Goal: Navigation & Orientation: Find specific page/section

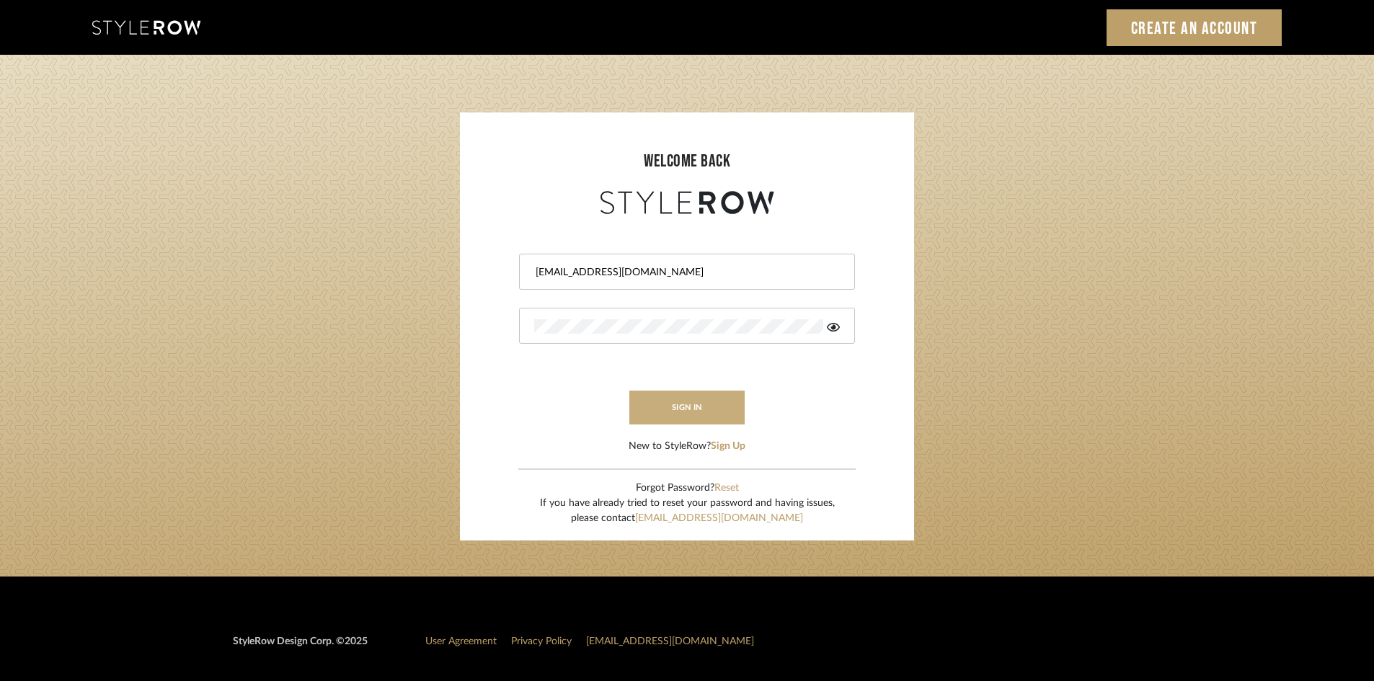
click at [665, 409] on button "sign in" at bounding box center [686, 408] width 115 height 34
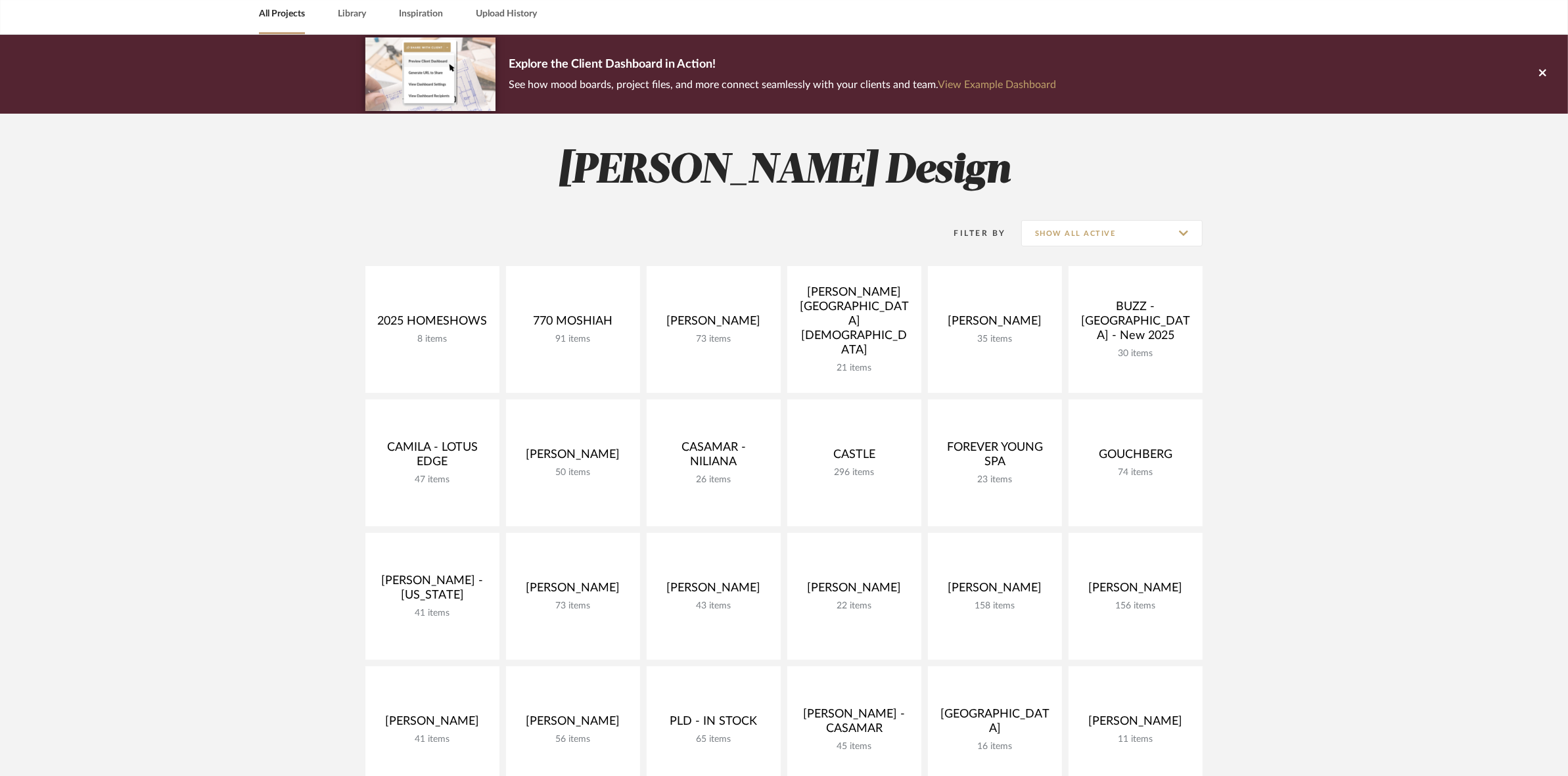
scroll to position [328, 0]
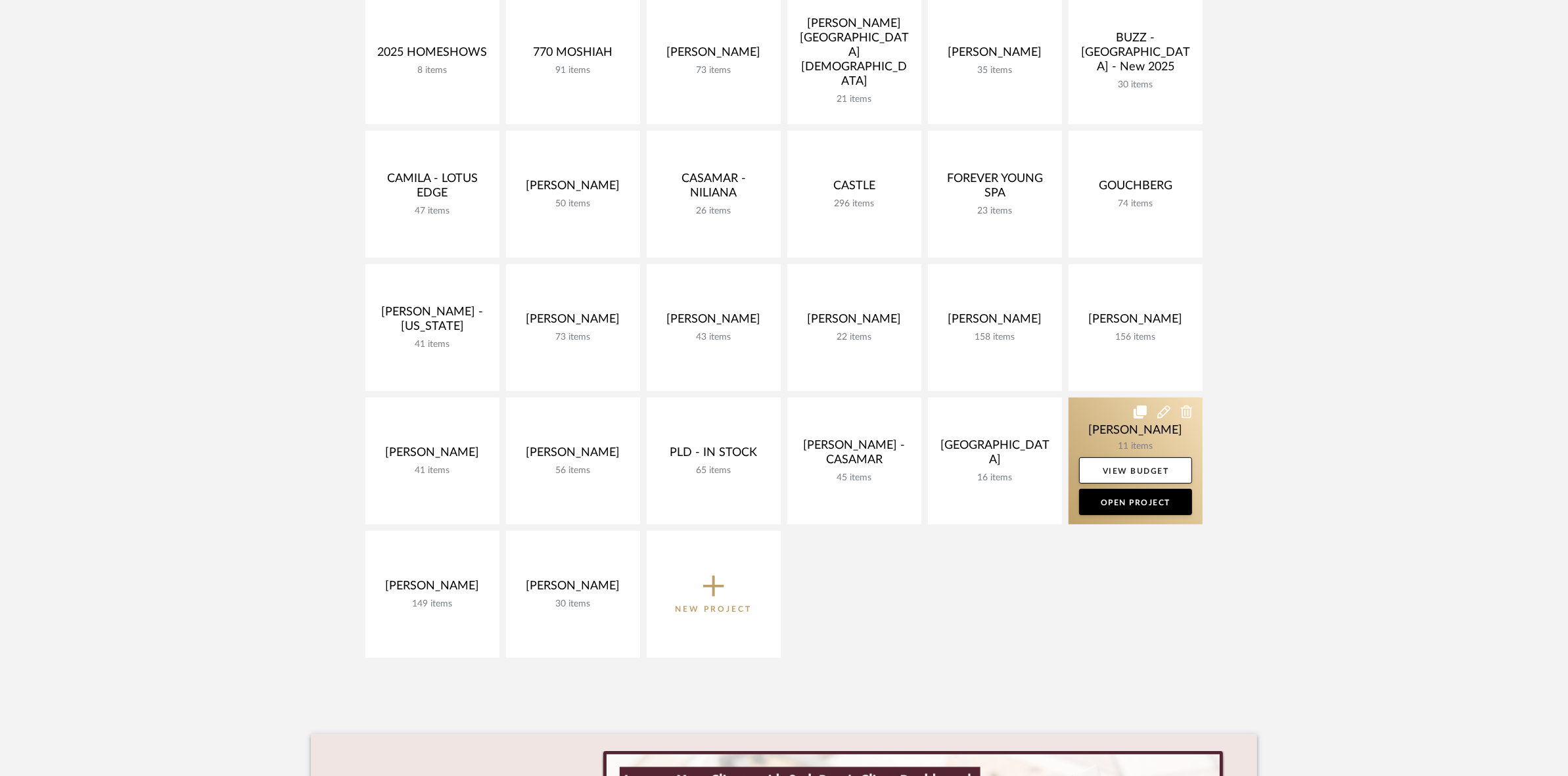
click at [1083, 435] on link at bounding box center [1135, 460] width 134 height 127
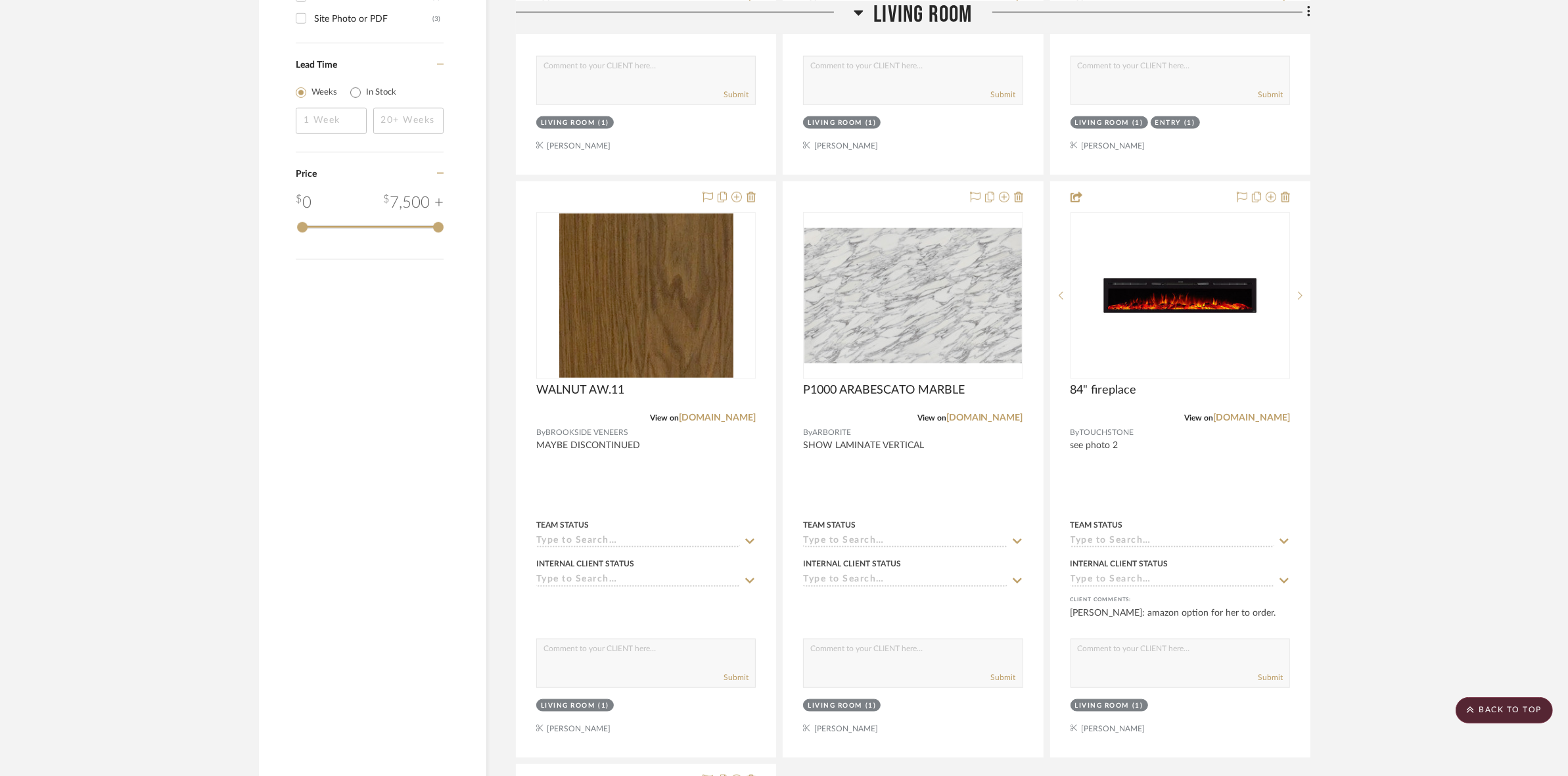
scroll to position [1479, 0]
